Goal: Task Accomplishment & Management: Complete application form

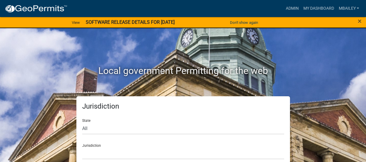
scroll to position [8, 0]
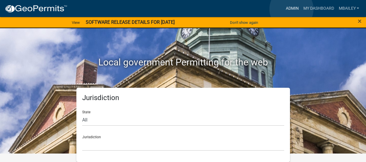
click at [292, 9] on link "Admin" at bounding box center [293, 8] width 18 height 11
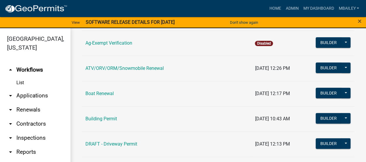
scroll to position [59, 0]
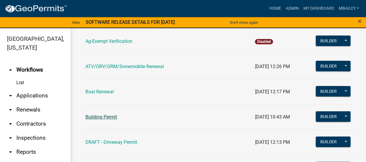
click at [115, 115] on link "Building Permit" at bounding box center [102, 117] width 32 height 6
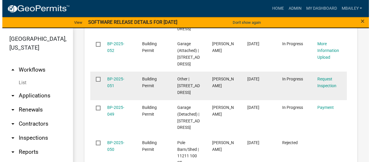
scroll to position [527, 0]
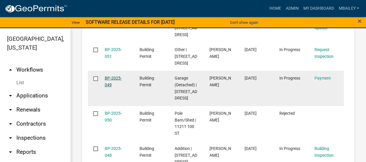
click at [119, 87] on link "BP-2025-049" at bounding box center [113, 81] width 17 height 11
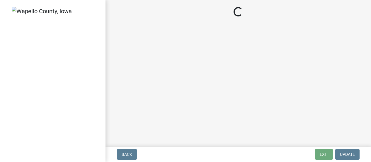
select select "3: 3"
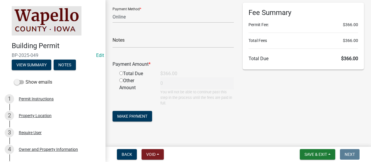
scroll to position [53, 0]
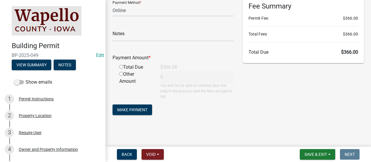
click at [121, 66] on input "radio" at bounding box center [121, 67] width 4 height 4
radio input "true"
type input "366"
click at [130, 109] on span "Make Payment" at bounding box center [132, 109] width 30 height 5
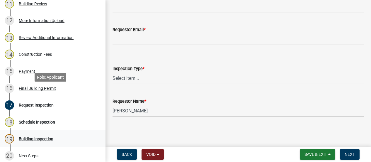
scroll to position [320, 0]
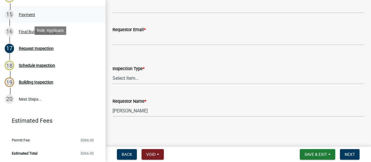
click at [26, 14] on div "Payment" at bounding box center [27, 15] width 16 height 4
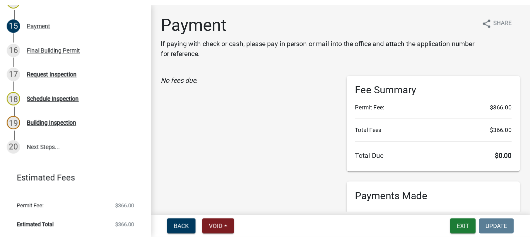
scroll to position [89, 0]
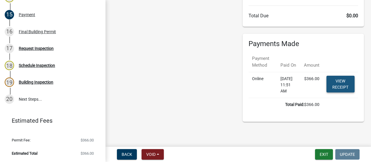
click at [343, 81] on link "View receipt" at bounding box center [340, 84] width 28 height 17
click at [323, 152] on button "Exit" at bounding box center [324, 154] width 18 height 11
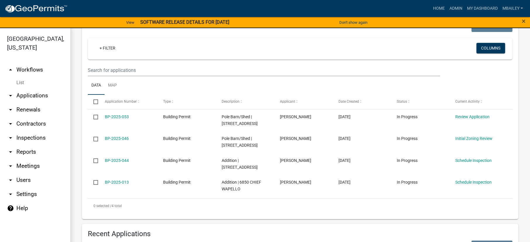
scroll to position [59, 0]
